Goal: Find specific page/section: Find specific page/section

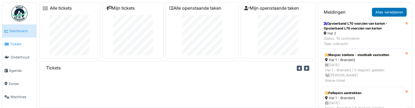
click at [17, 44] on span "Tickets" at bounding box center [22, 44] width 24 height 5
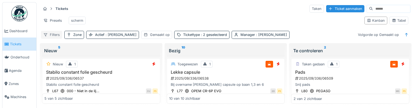
click at [51, 39] on div "Filters" at bounding box center [51, 35] width 21 height 8
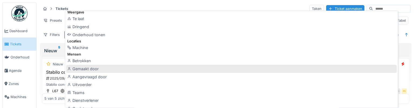
scroll to position [24, 0]
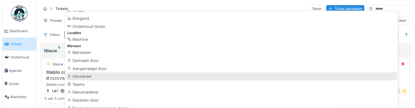
click at [91, 76] on div "Uitvoerder" at bounding box center [231, 77] width 330 height 8
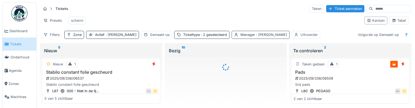
click at [255, 37] on span ": Patrick Schroijen" at bounding box center [271, 35] width 32 height 4
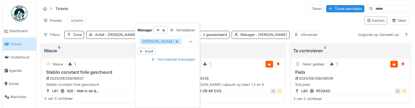
click at [175, 42] on icon at bounding box center [176, 42] width 5 height 4
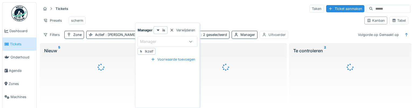
click at [268, 37] on div "Uitvoerder" at bounding box center [276, 34] width 17 height 5
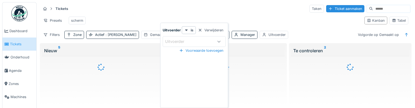
click at [217, 41] on icon at bounding box center [219, 41] width 4 height 3
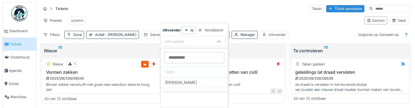
click at [190, 57] on input at bounding box center [194, 57] width 60 height 11
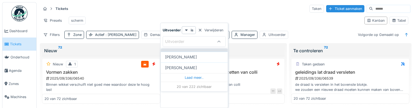
scroll to position [224, 0]
click at [182, 43] on div "Uitvoerder" at bounding box center [178, 42] width 27 height 6
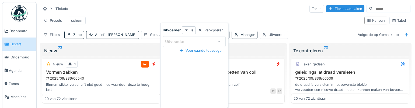
click at [184, 42] on div "Uitvoerder" at bounding box center [178, 42] width 27 height 6
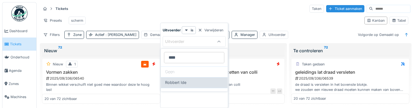
type input "****"
click at [185, 82] on span "Robbert Ide" at bounding box center [175, 83] width 21 height 6
type input "*****"
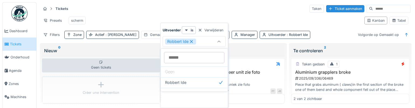
click at [146, 22] on div "Presets scherm" at bounding box center [200, 21] width 319 height 12
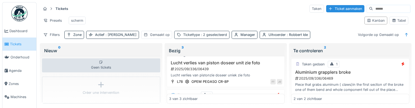
scroll to position [0, 0]
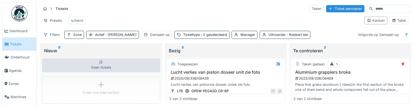
click at [196, 18] on div "Presets scherm" at bounding box center [200, 21] width 319 height 12
click at [286, 37] on span ": Robbert Ide" at bounding box center [297, 35] width 22 height 4
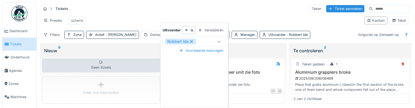
click at [192, 40] on icon at bounding box center [191, 42] width 5 height 4
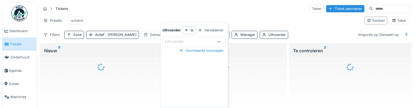
click at [222, 10] on div "Tickets Taken Ticket aanmaken" at bounding box center [225, 8] width 369 height 9
